Goal: Task Accomplishment & Management: Manage account settings

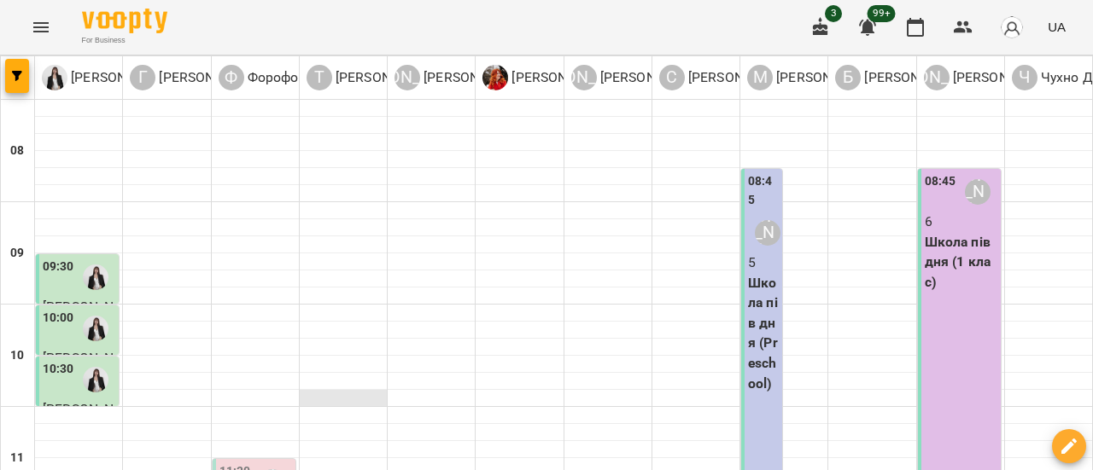
scroll to position [341, 0]
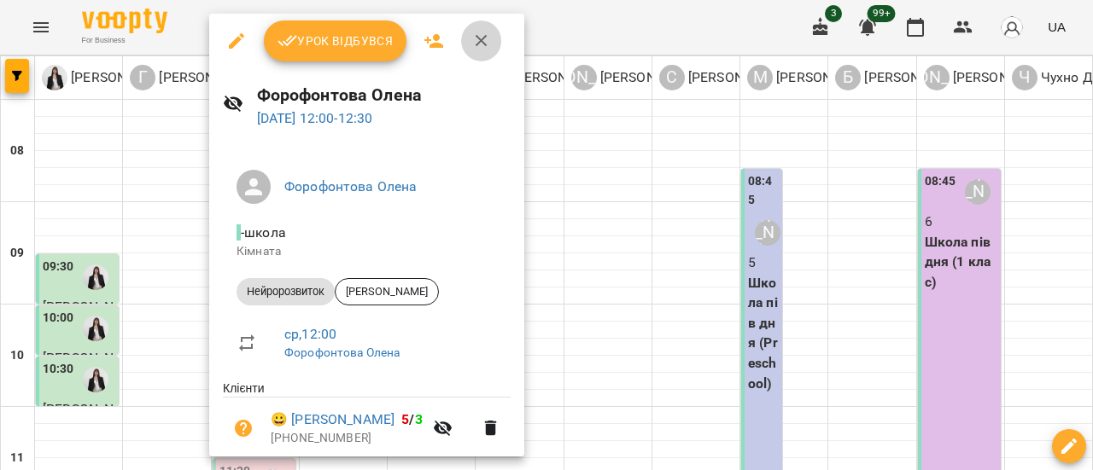
click at [472, 38] on icon "button" at bounding box center [481, 41] width 20 height 20
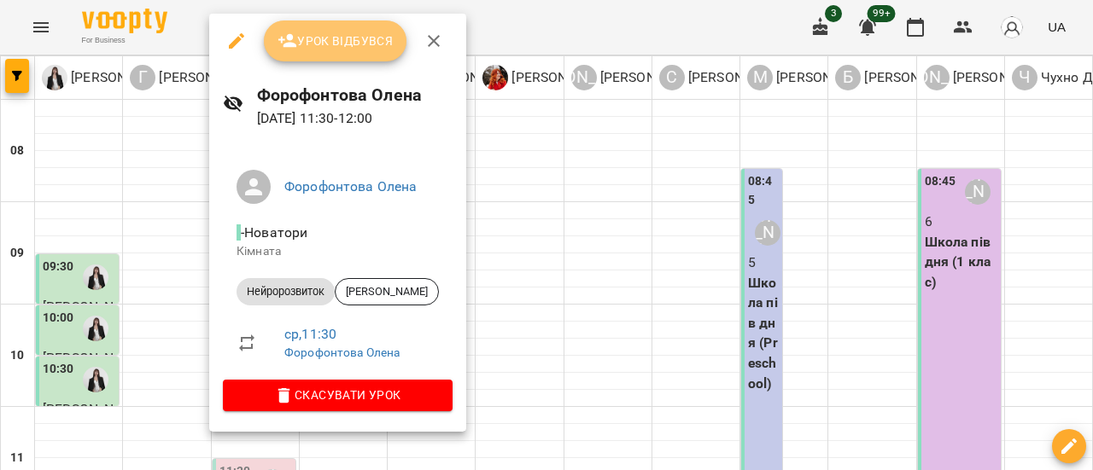
click at [344, 48] on span "Урок відбувся" at bounding box center [335, 41] width 116 height 20
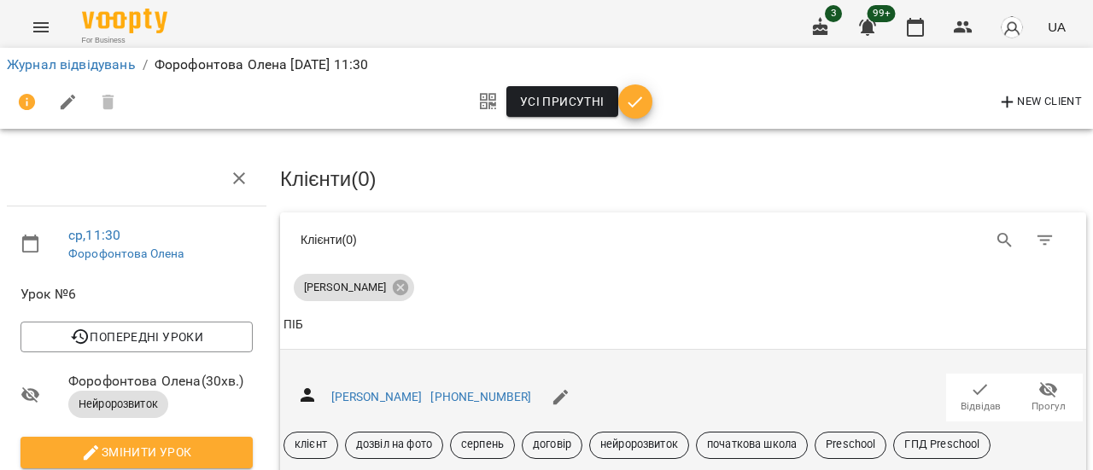
click at [973, 388] on icon "button" at bounding box center [980, 390] width 20 height 20
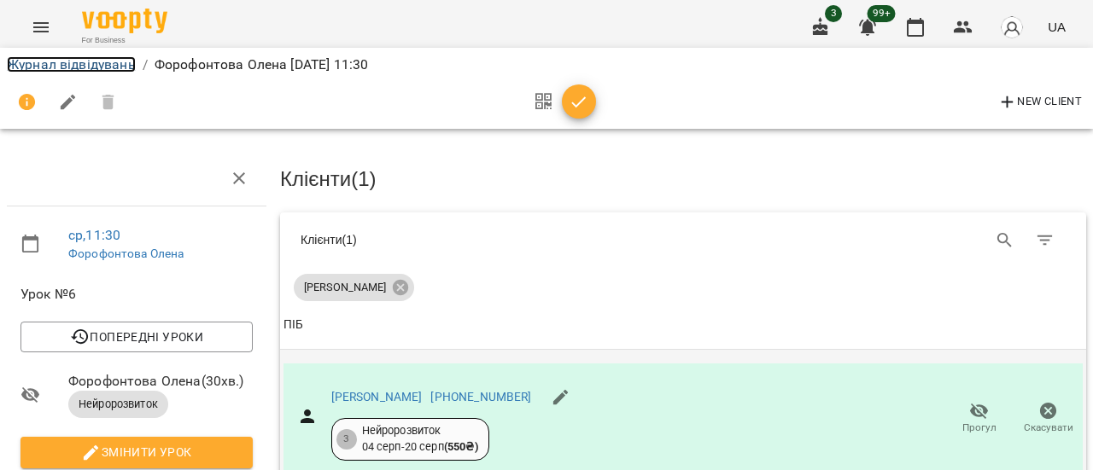
click at [77, 59] on link "Журнал відвідувань" at bounding box center [71, 64] width 129 height 16
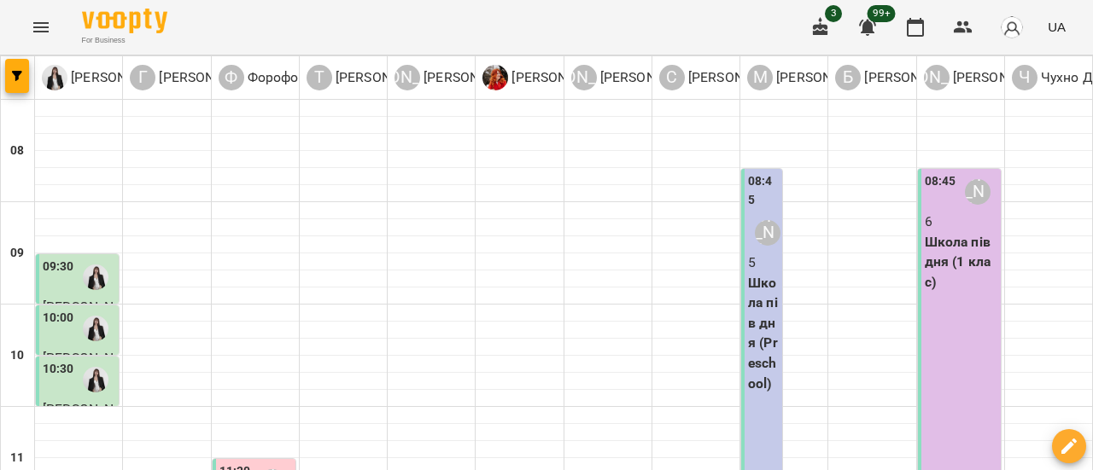
scroll to position [341, 0]
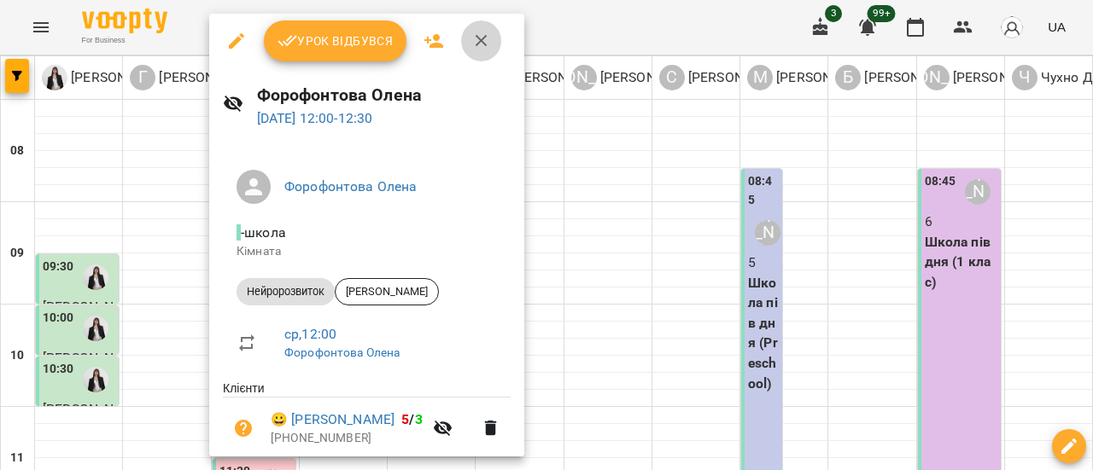
click at [485, 38] on icon "button" at bounding box center [481, 41] width 20 height 20
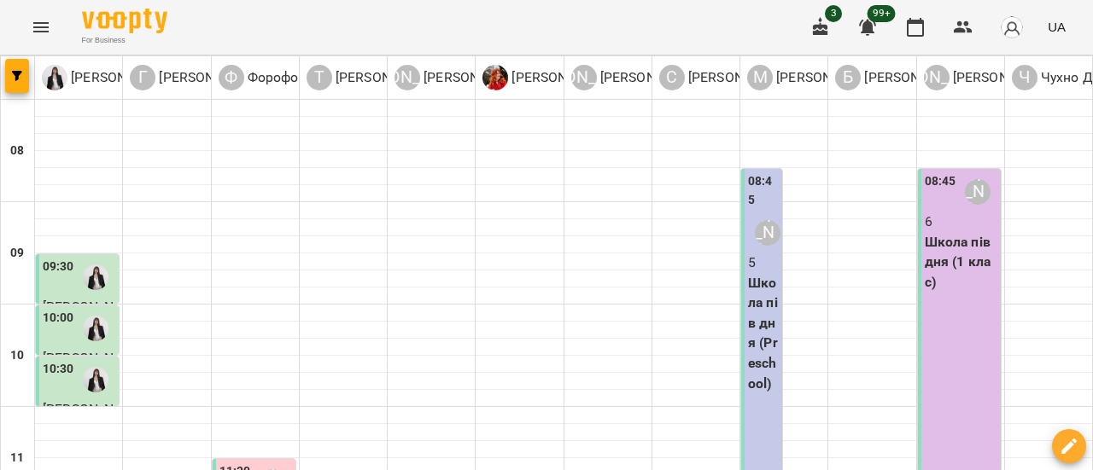
scroll to position [512, 0]
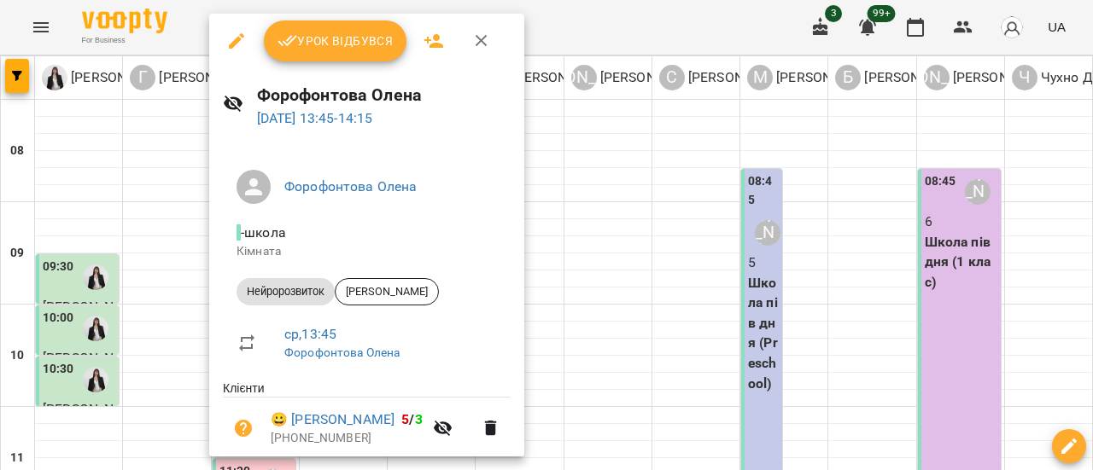
click at [348, 38] on span "Урок відбувся" at bounding box center [335, 41] width 116 height 20
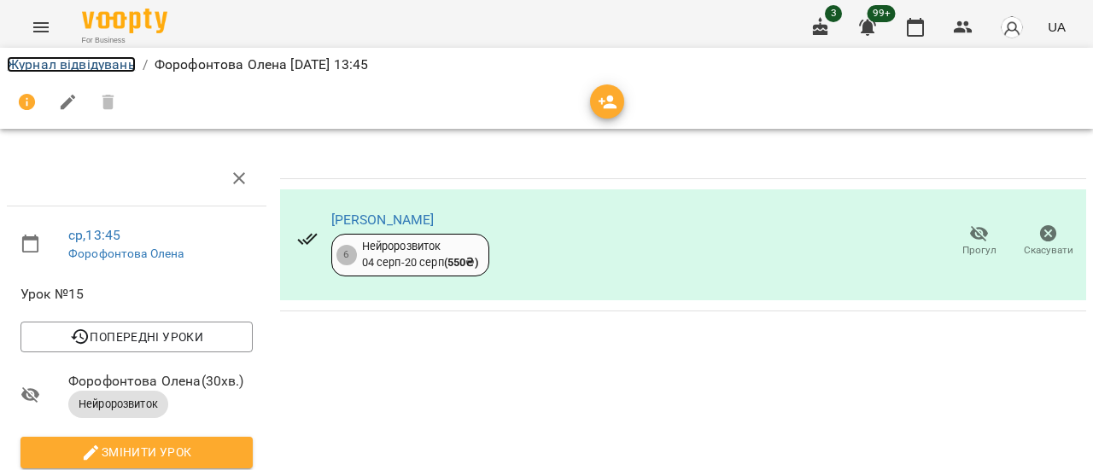
click at [71, 59] on link "Журнал відвідувань" at bounding box center [71, 64] width 129 height 16
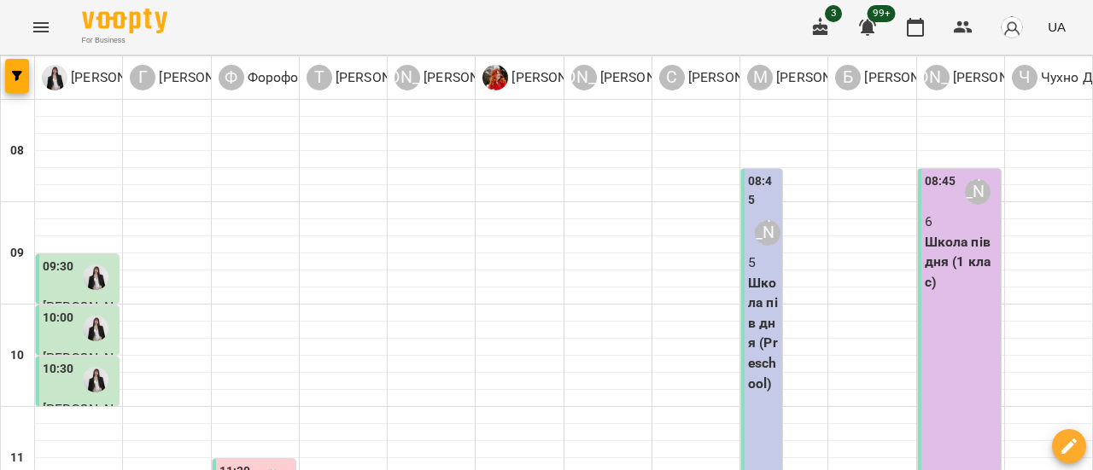
scroll to position [341, 0]
